Goal: Use online tool/utility: Utilize a website feature to perform a specific function

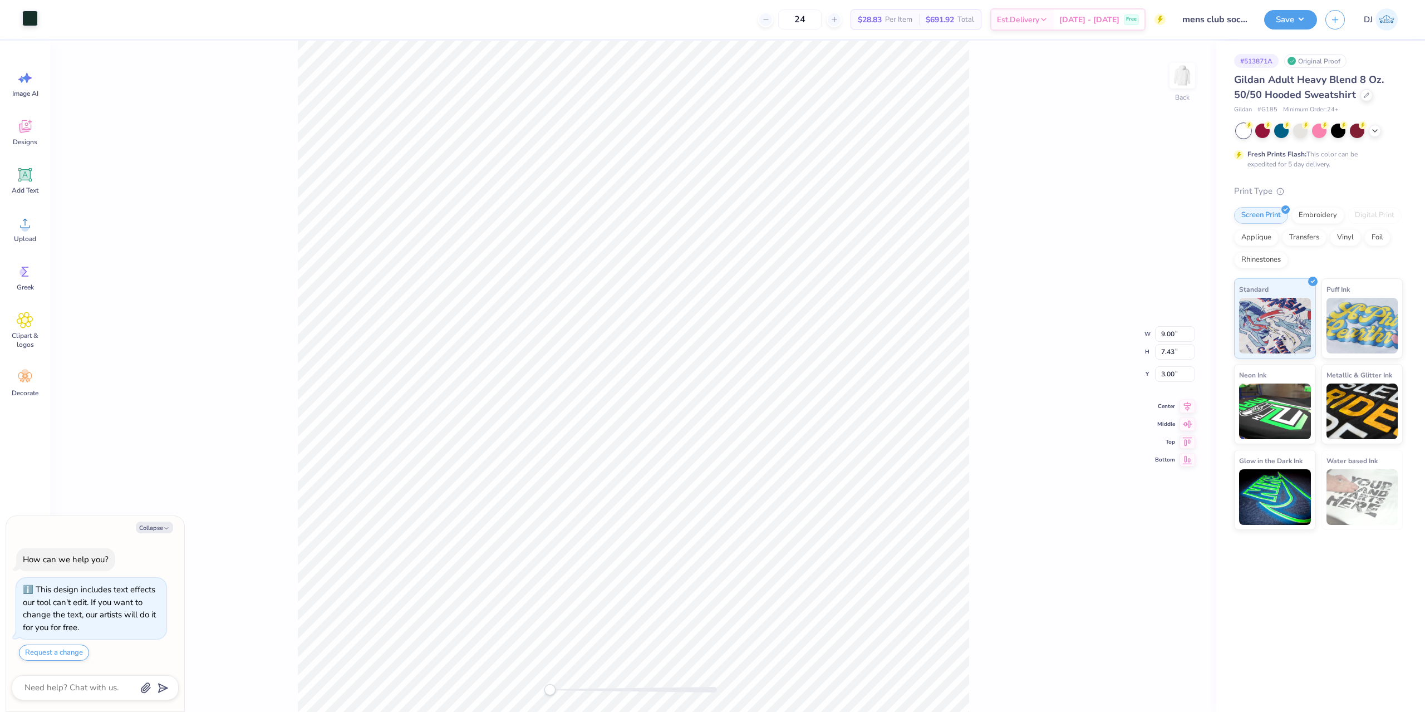
click at [36, 19] on div at bounding box center [30, 19] width 16 height 16
type textarea "x"
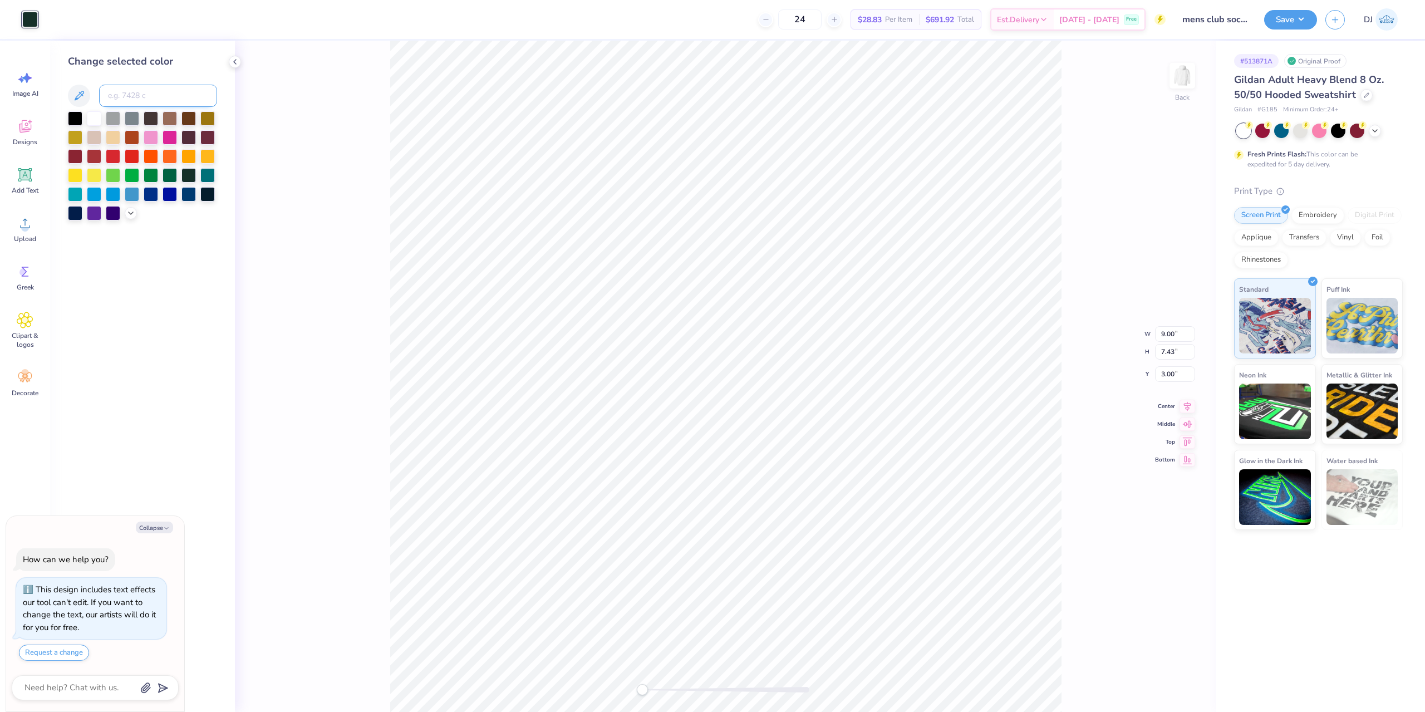
click at [189, 90] on input at bounding box center [158, 96] width 118 height 22
type input "343"
type textarea "x"
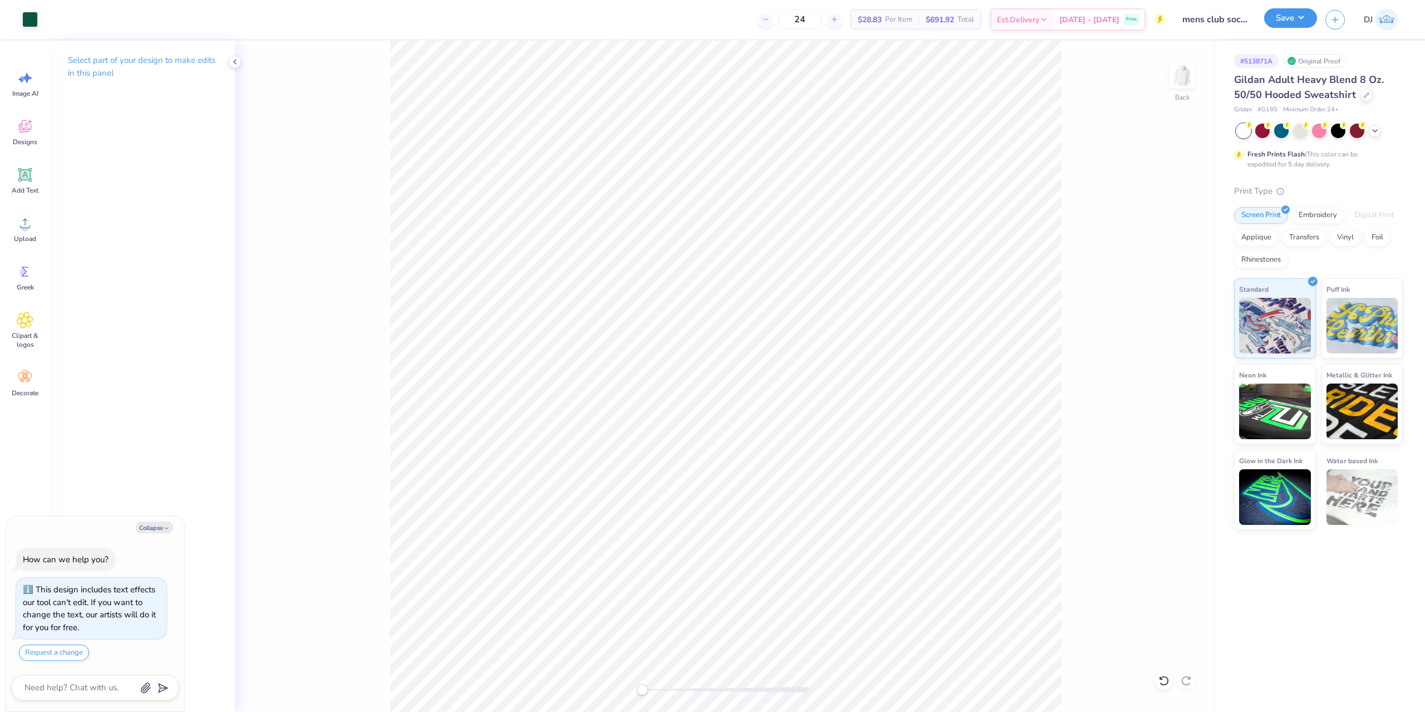
click at [1296, 20] on button "Save" at bounding box center [1290, 17] width 53 height 19
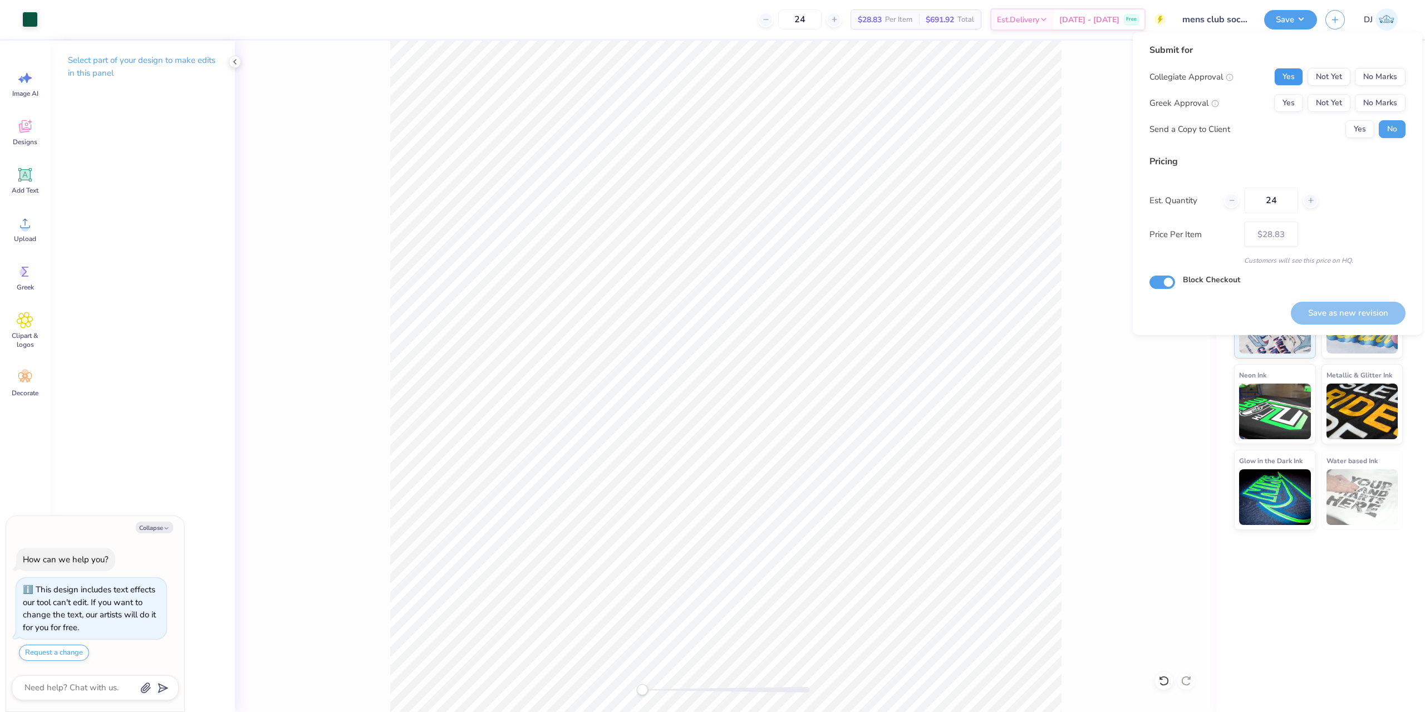
click at [1295, 72] on button "Yes" at bounding box center [1288, 77] width 29 height 18
click at [1390, 109] on button "No Marks" at bounding box center [1380, 103] width 51 height 18
click at [1367, 310] on button "Save as new revision" at bounding box center [1348, 313] width 115 height 23
type textarea "x"
type input "– –"
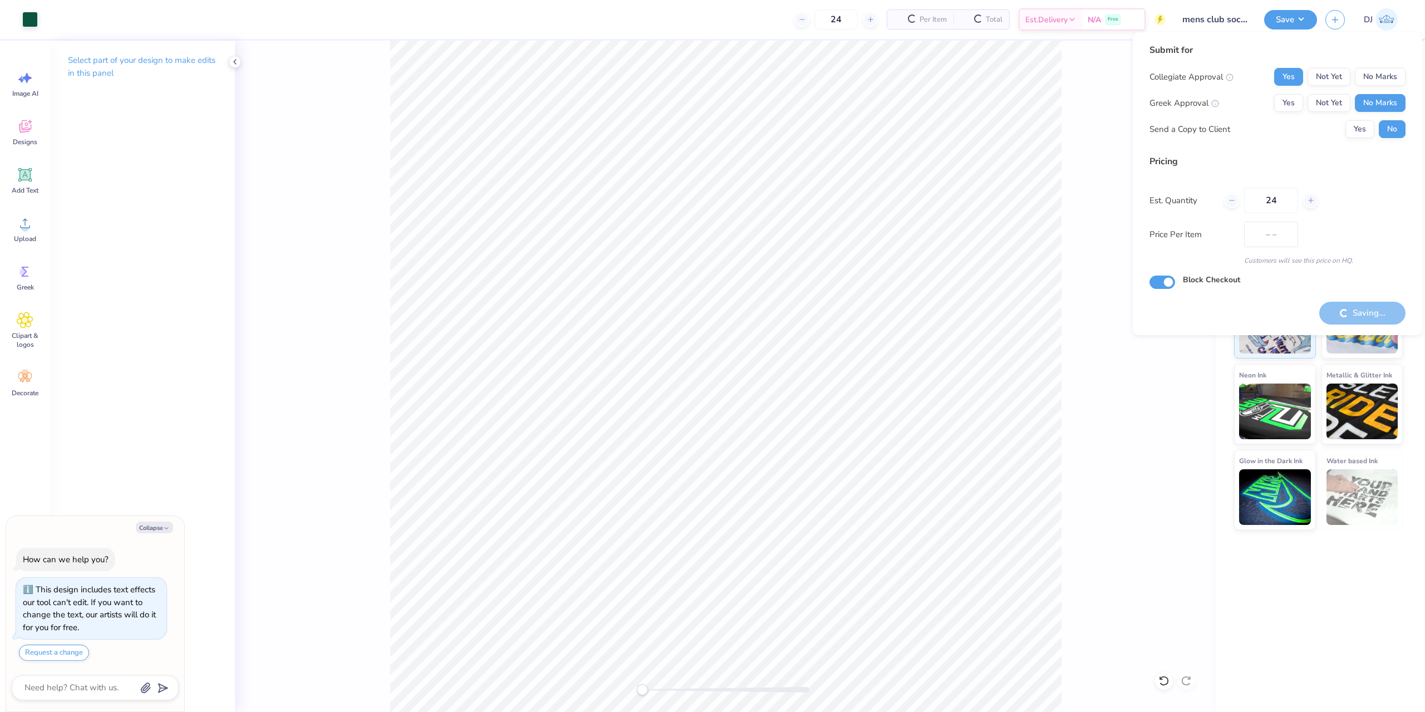
type textarea "x"
type input "$28.83"
type textarea "x"
